Goal: Navigation & Orientation: Find specific page/section

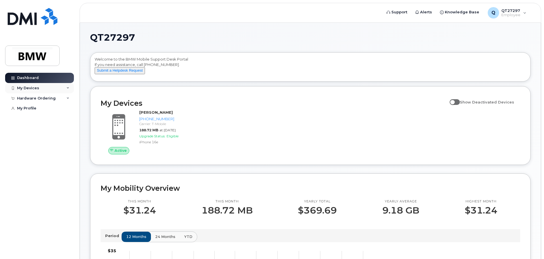
click at [32, 86] on div "My Devices" at bounding box center [28, 88] width 22 height 5
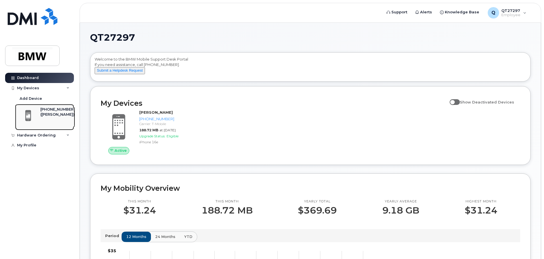
click at [42, 115] on div "([PERSON_NAME])" at bounding box center [57, 114] width 35 height 5
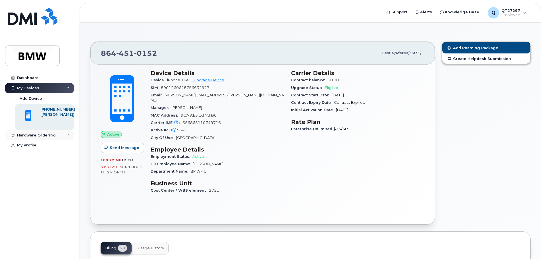
click at [69, 134] on icon at bounding box center [68, 135] width 3 height 3
click at [47, 145] on link "My Orders" at bounding box center [44, 145] width 59 height 11
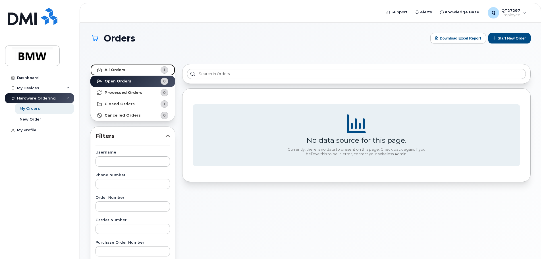
click at [122, 71] on strong "All Orders" at bounding box center [115, 70] width 21 height 5
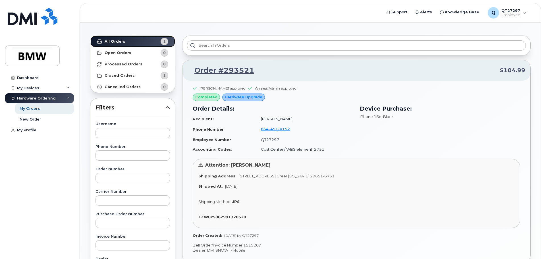
scroll to position [57, 0]
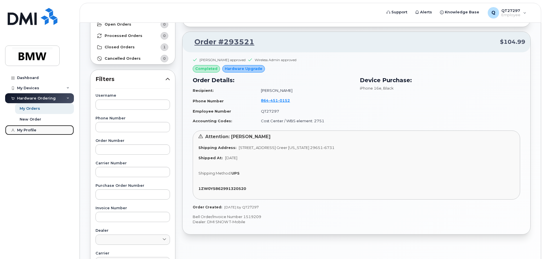
click at [30, 128] on div "My Profile" at bounding box center [26, 130] width 19 height 5
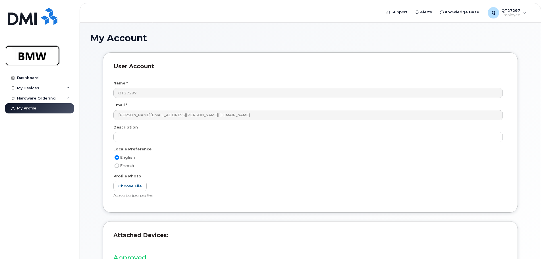
click at [38, 57] on img at bounding box center [33, 55] width 44 height 16
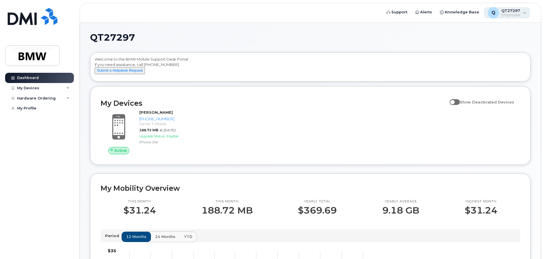
click at [525, 12] on div "Q QT27297 Employee" at bounding box center [507, 12] width 47 height 11
click at [407, 43] on div "QT27297 Welcome to the BMW Mobile Support Desk Portal If you need assistance, c…" at bounding box center [310, 255] width 441 height 444
